Goal: Task Accomplishment & Management: Complete application form

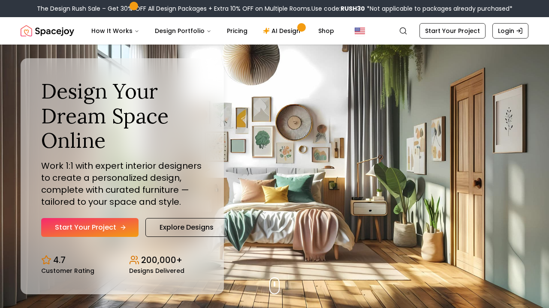
click at [110, 225] on link "Start Your Project" at bounding box center [89, 227] width 97 height 19
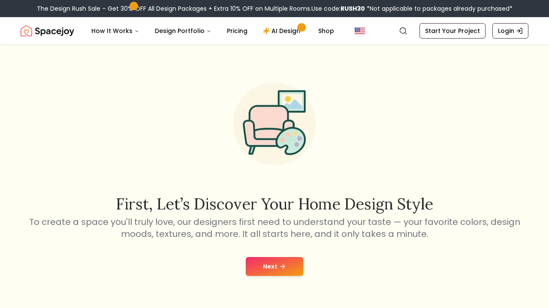
click at [283, 272] on button "Next" at bounding box center [274, 266] width 57 height 19
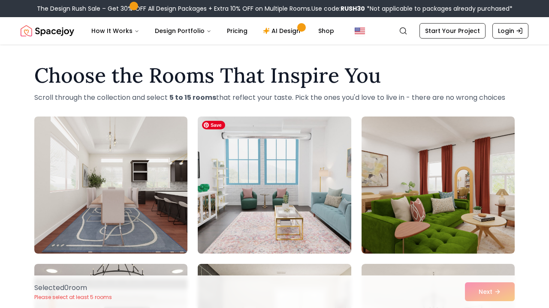
click at [298, 188] on img at bounding box center [274, 185] width 161 height 144
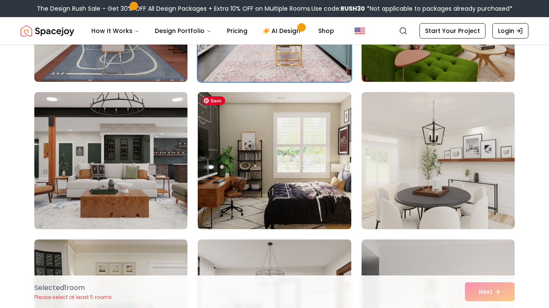
scroll to position [174, 0]
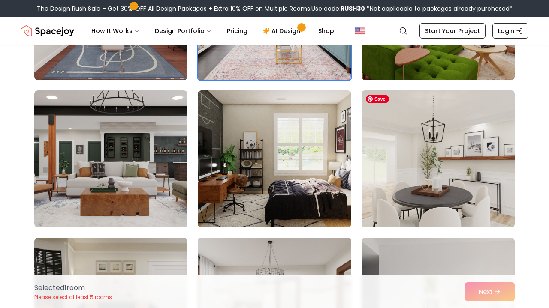
click at [428, 175] on img at bounding box center [438, 159] width 161 height 144
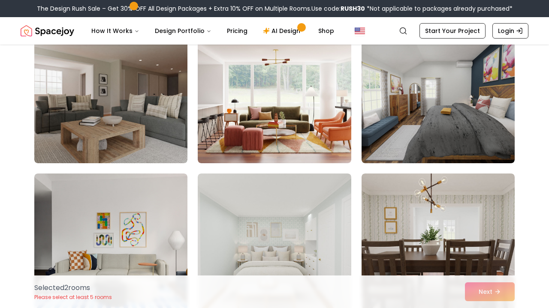
scroll to position [551, 0]
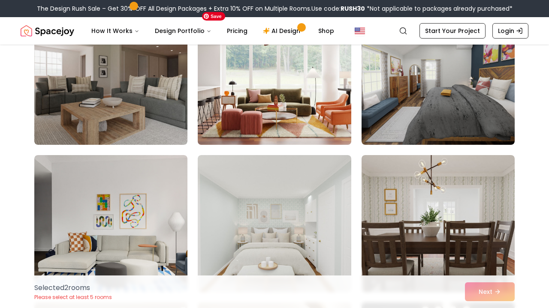
click at [334, 106] on img at bounding box center [274, 76] width 161 height 144
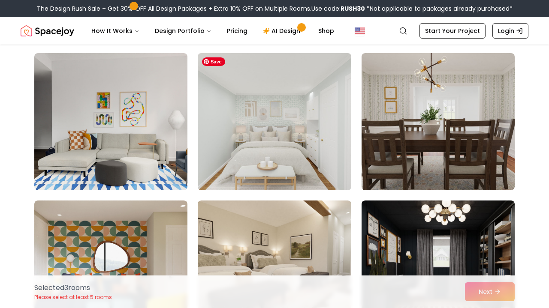
click at [307, 124] on img at bounding box center [274, 122] width 161 height 144
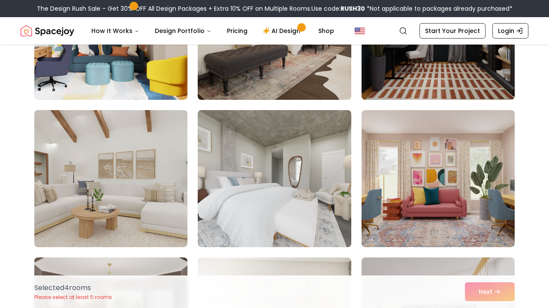
scroll to position [892, 0]
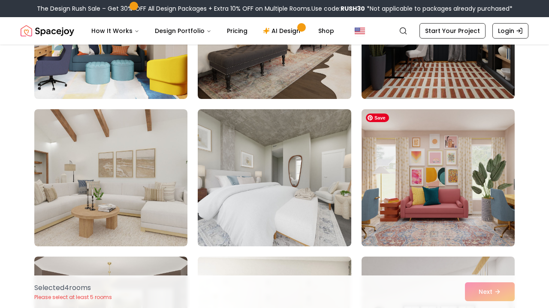
click at [401, 190] on img at bounding box center [438, 178] width 161 height 144
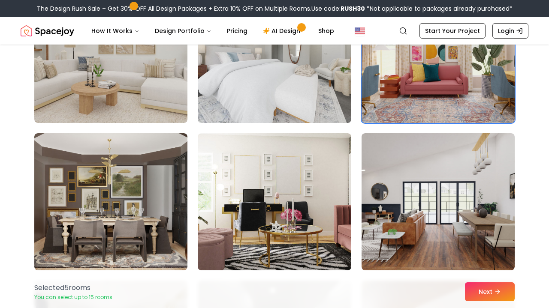
scroll to position [1025, 0]
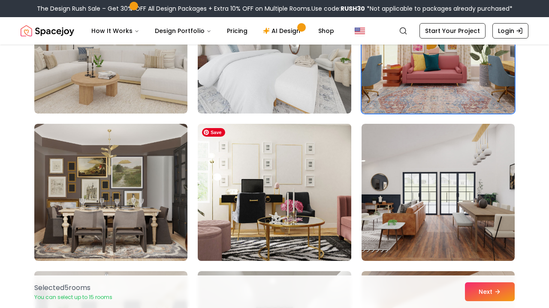
click at [332, 196] on img at bounding box center [274, 193] width 161 height 144
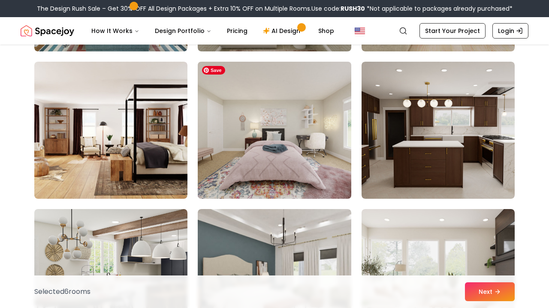
click at [325, 177] on img at bounding box center [274, 130] width 161 height 144
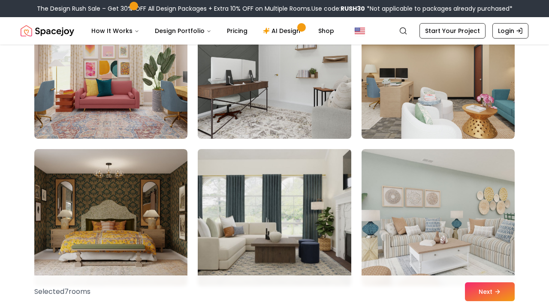
scroll to position [4246, 0]
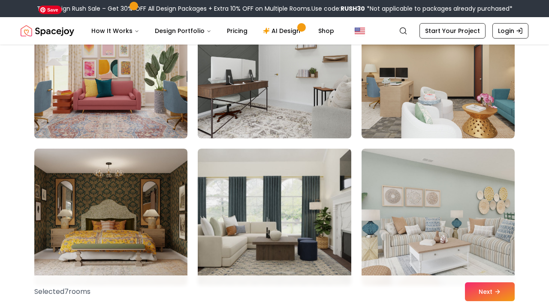
click at [179, 113] on img at bounding box center [110, 70] width 161 height 144
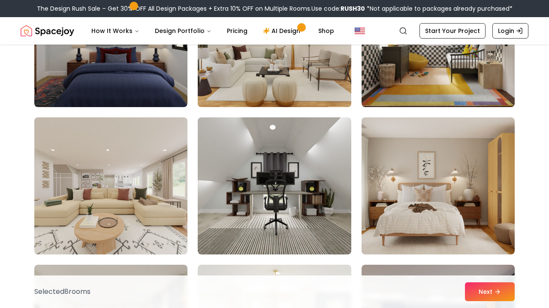
scroll to position [3265, 0]
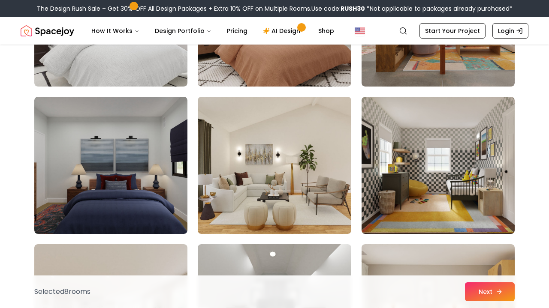
click at [502, 289] on icon at bounding box center [499, 292] width 7 height 7
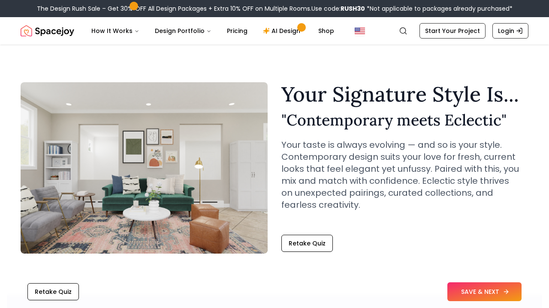
click at [477, 294] on button "SAVE & NEXT" at bounding box center [484, 292] width 74 height 19
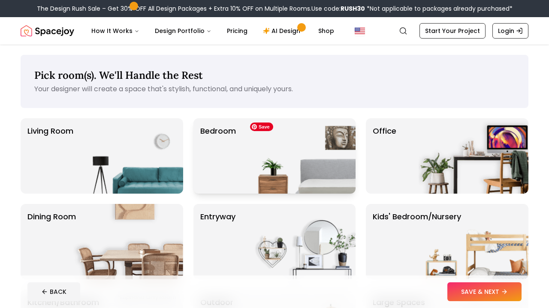
click at [312, 149] on img at bounding box center [301, 155] width 110 height 75
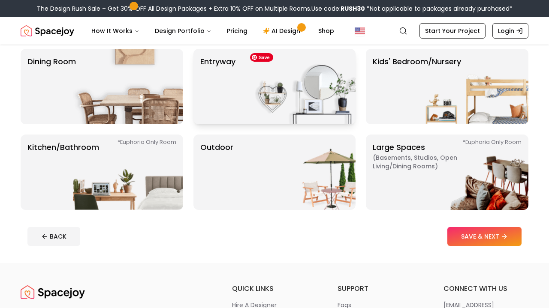
scroll to position [159, 0]
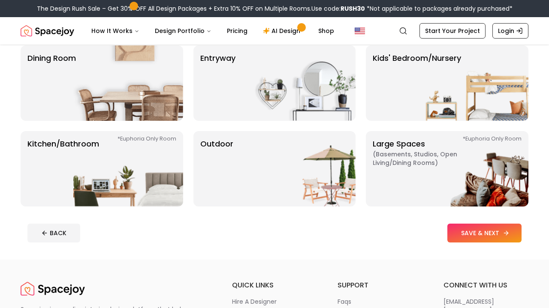
click at [478, 234] on button "SAVE & NEXT" at bounding box center [484, 233] width 74 height 19
